Goal: Check status: Check status

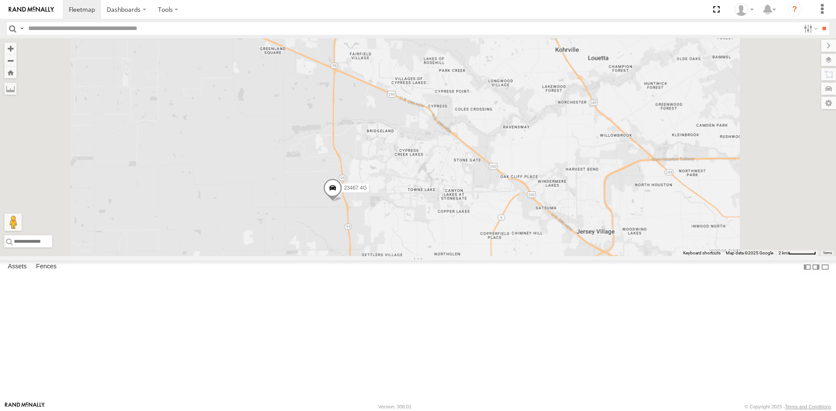
drag, startPoint x: 468, startPoint y: 257, endPoint x: 458, endPoint y: 230, distance: 28.8
click at [449, 215] on div "23467 4G" at bounding box center [418, 147] width 836 height 218
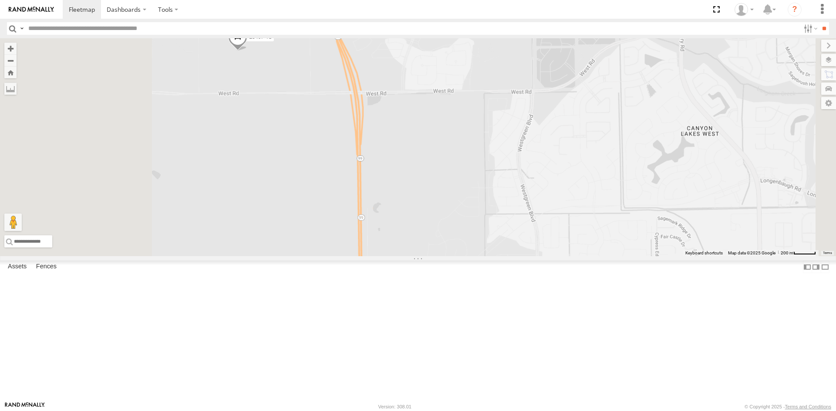
drag, startPoint x: 386, startPoint y: 241, endPoint x: 420, endPoint y: 292, distance: 61.8
click at [420, 256] on div "23467 4G" at bounding box center [418, 147] width 836 height 218
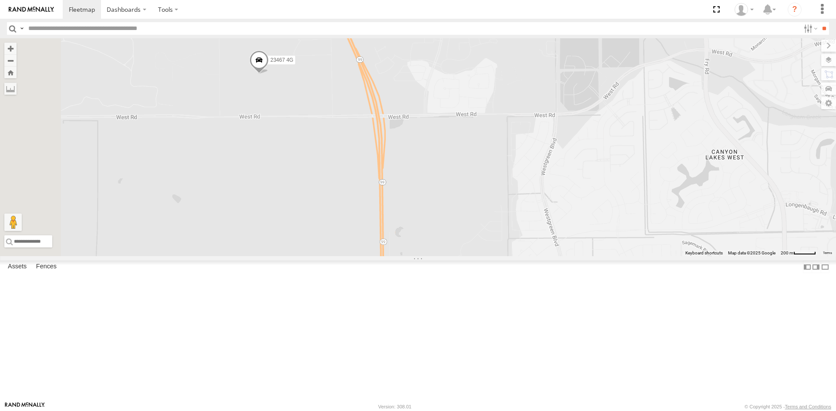
click at [293, 63] on span "23467 4G" at bounding box center [281, 60] width 23 height 6
click at [294, 9] on div "All Assets" at bounding box center [263, 5] width 61 height 5
drag, startPoint x: 362, startPoint y: 73, endPoint x: 344, endPoint y: 75, distance: 17.5
drag, startPoint x: 340, startPoint y: 72, endPoint x: 360, endPoint y: 72, distance: 20.5
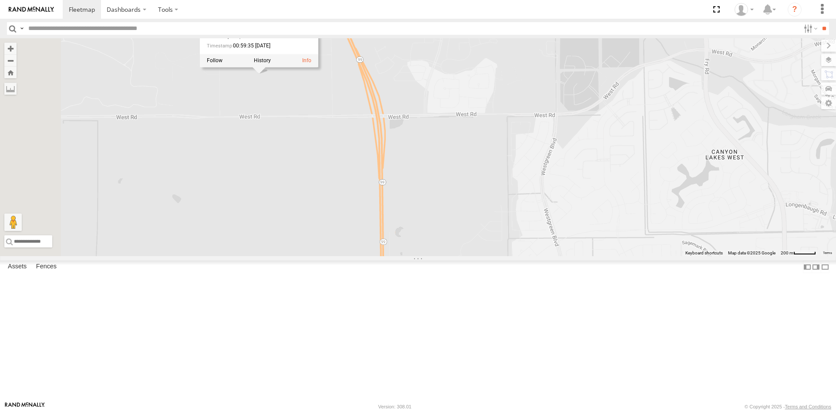
click at [294, 17] on div "23467 4G All Assets" at bounding box center [250, 6] width 87 height 21
copy div "23467"
